Goal: Navigation & Orientation: Find specific page/section

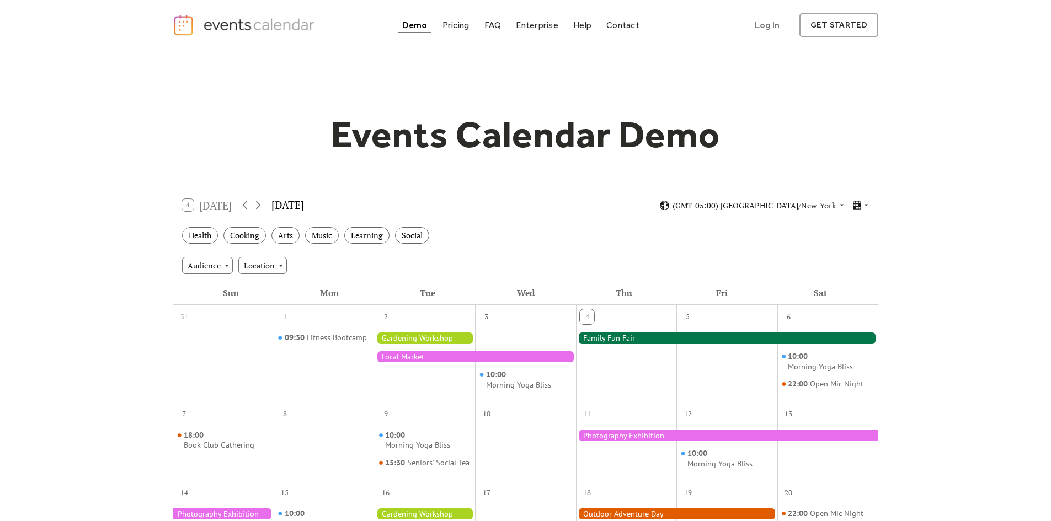
click at [416, 25] on div "Demo" at bounding box center [414, 25] width 25 height 6
click at [863, 206] on icon at bounding box center [866, 205] width 7 height 7
click at [847, 244] on span "Cards" at bounding box center [844, 243] width 20 height 12
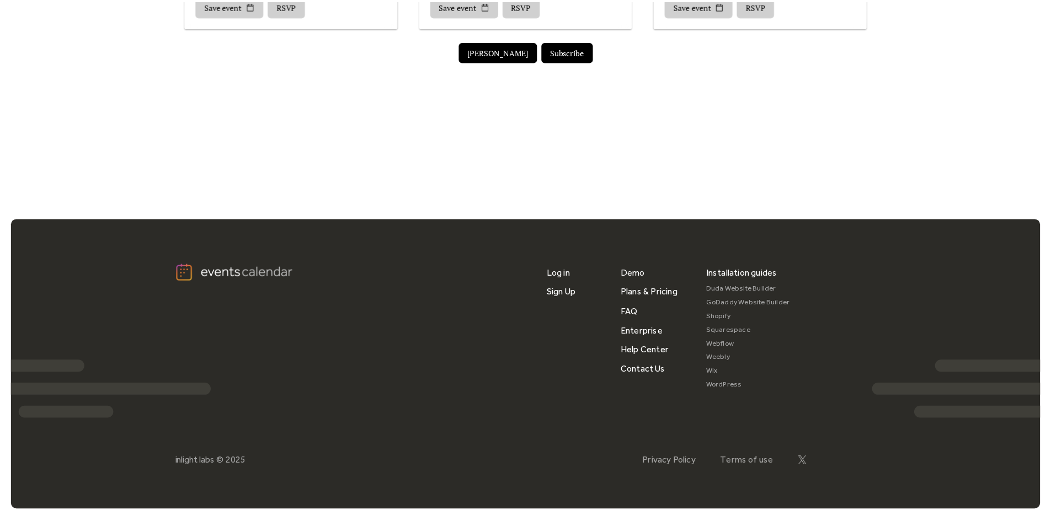
scroll to position [110, 0]
